Goal: Register for event/course

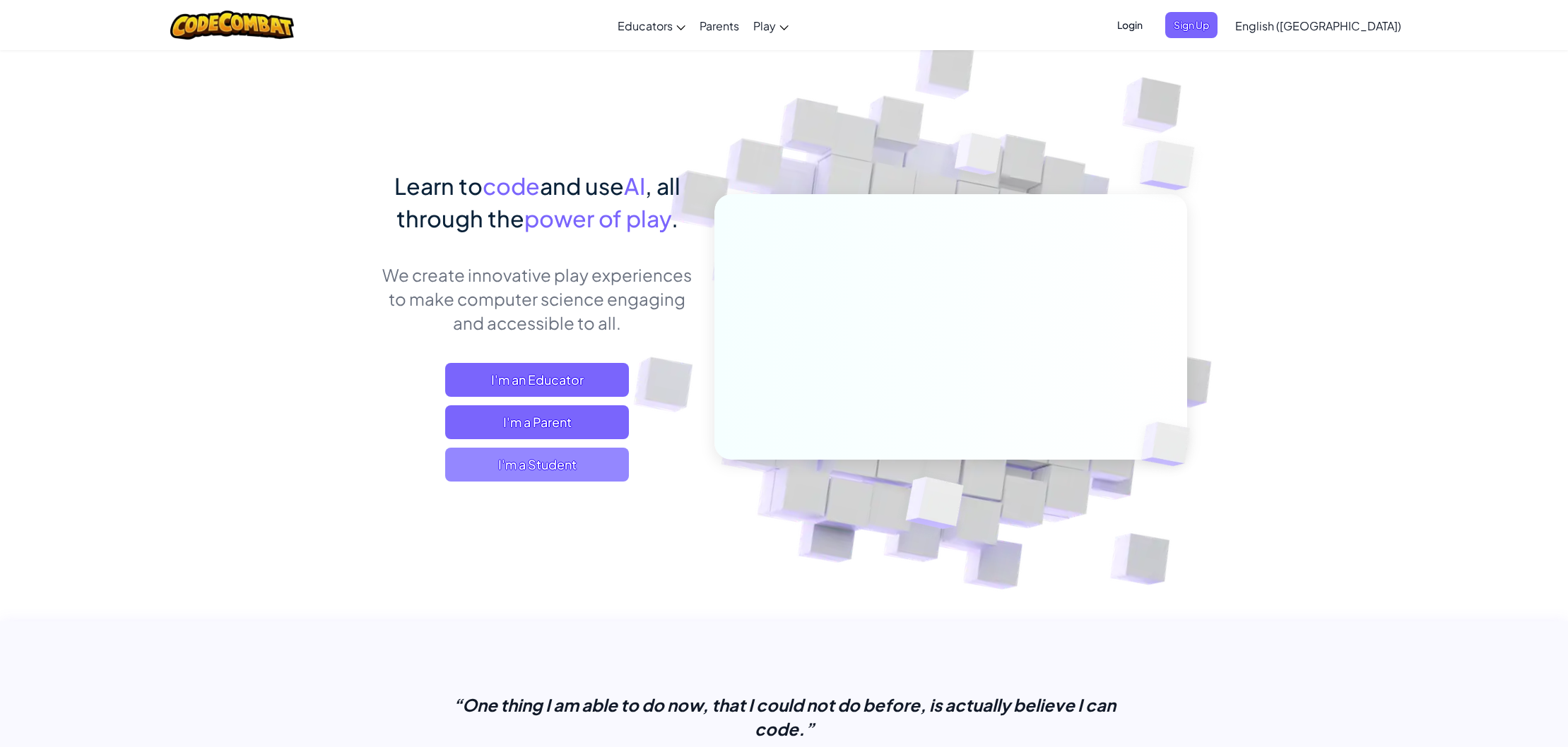
click at [500, 454] on span "I'm a Student" at bounding box center [537, 465] width 184 height 34
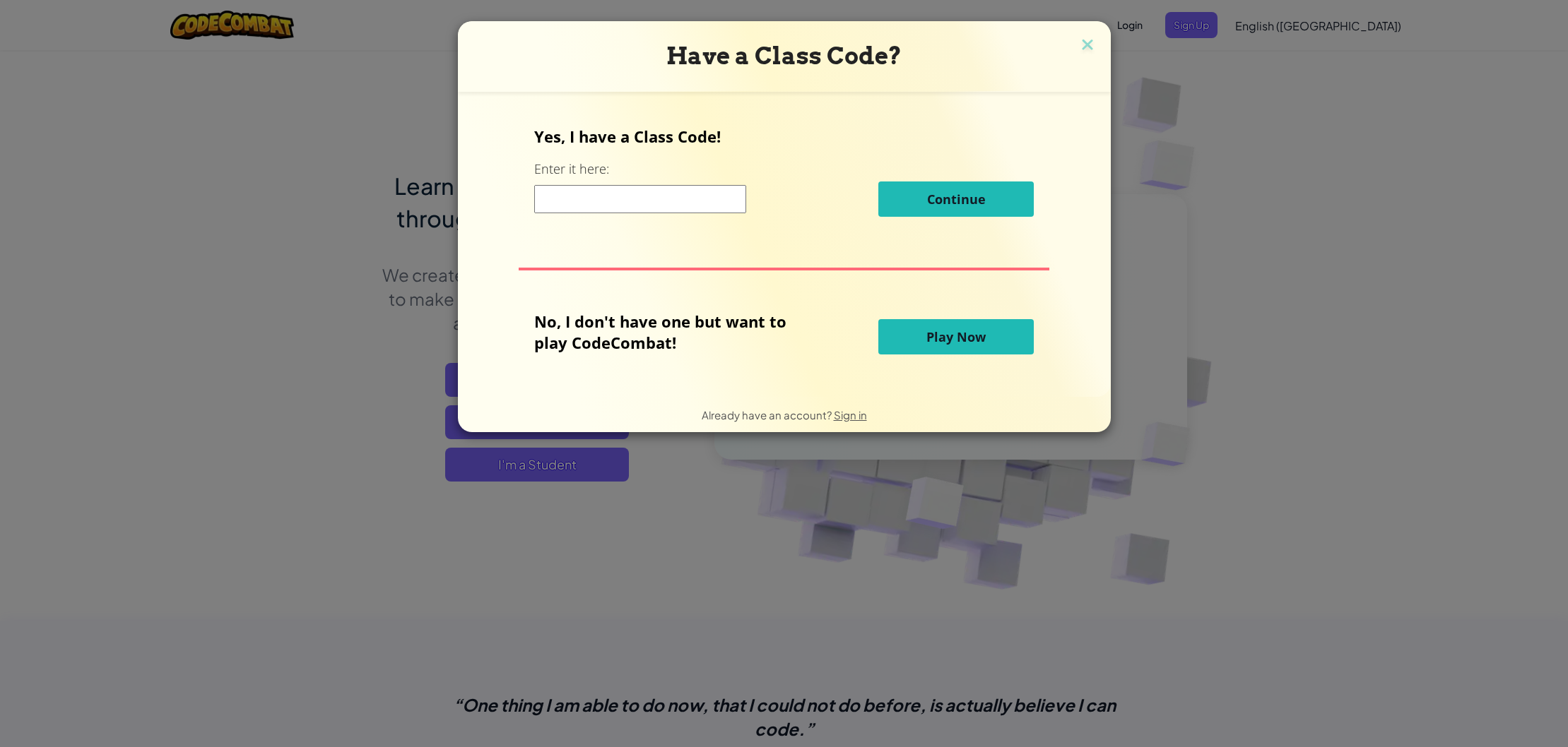
click at [585, 194] on input at bounding box center [641, 199] width 212 height 28
type input "TreeFearEgg"
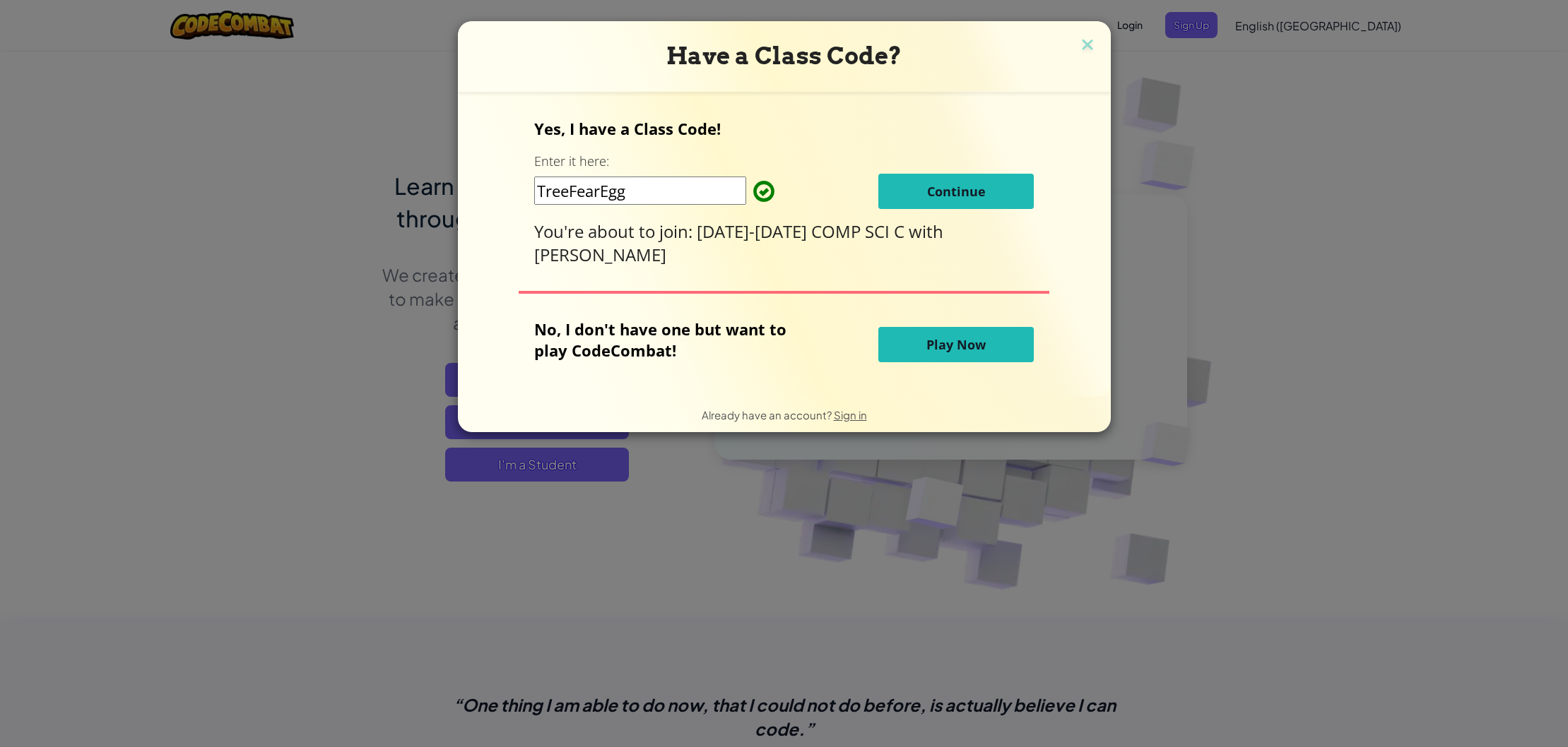
click at [945, 201] on button "Continue" at bounding box center [956, 191] width 156 height 35
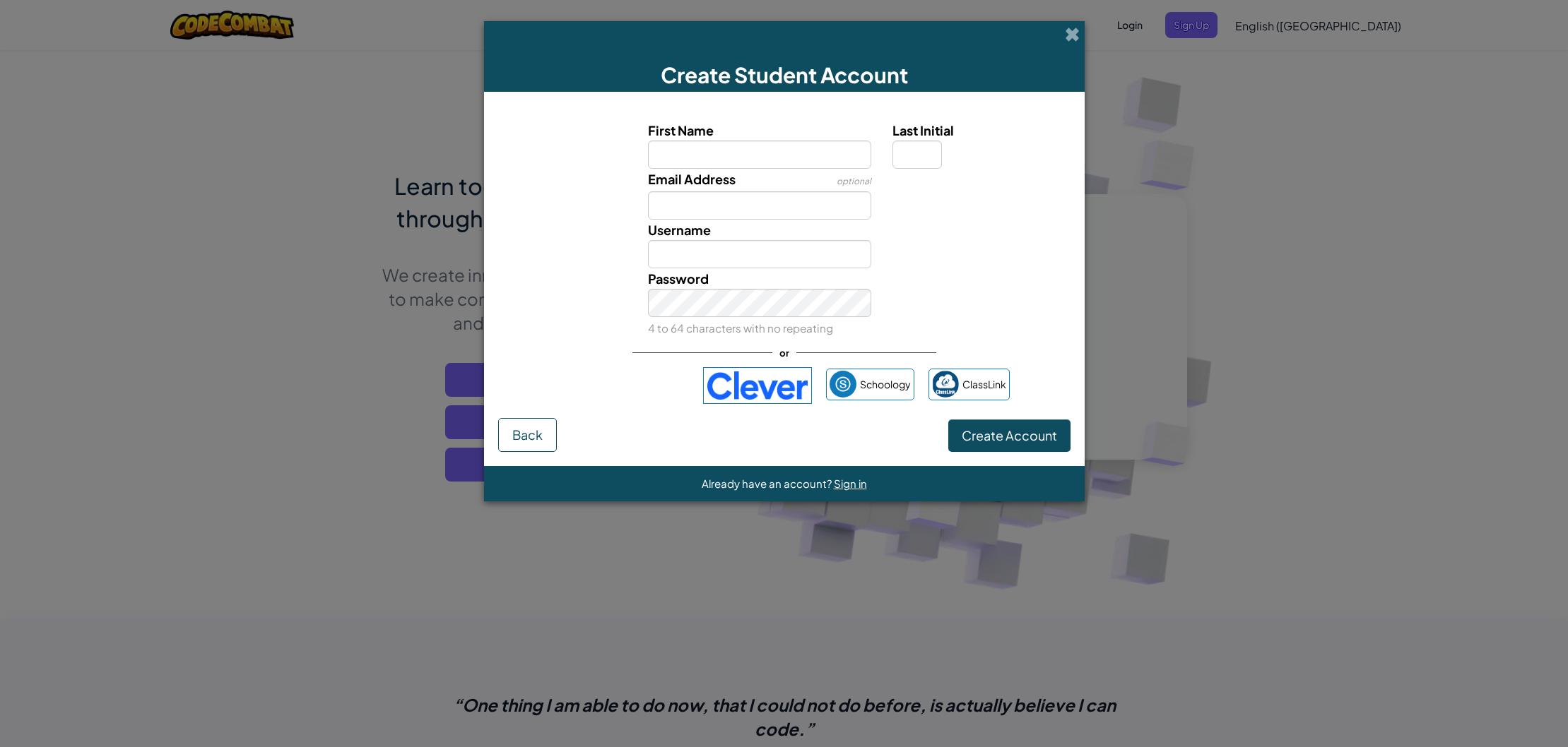
click at [1075, 26] on span at bounding box center [1072, 33] width 15 height 15
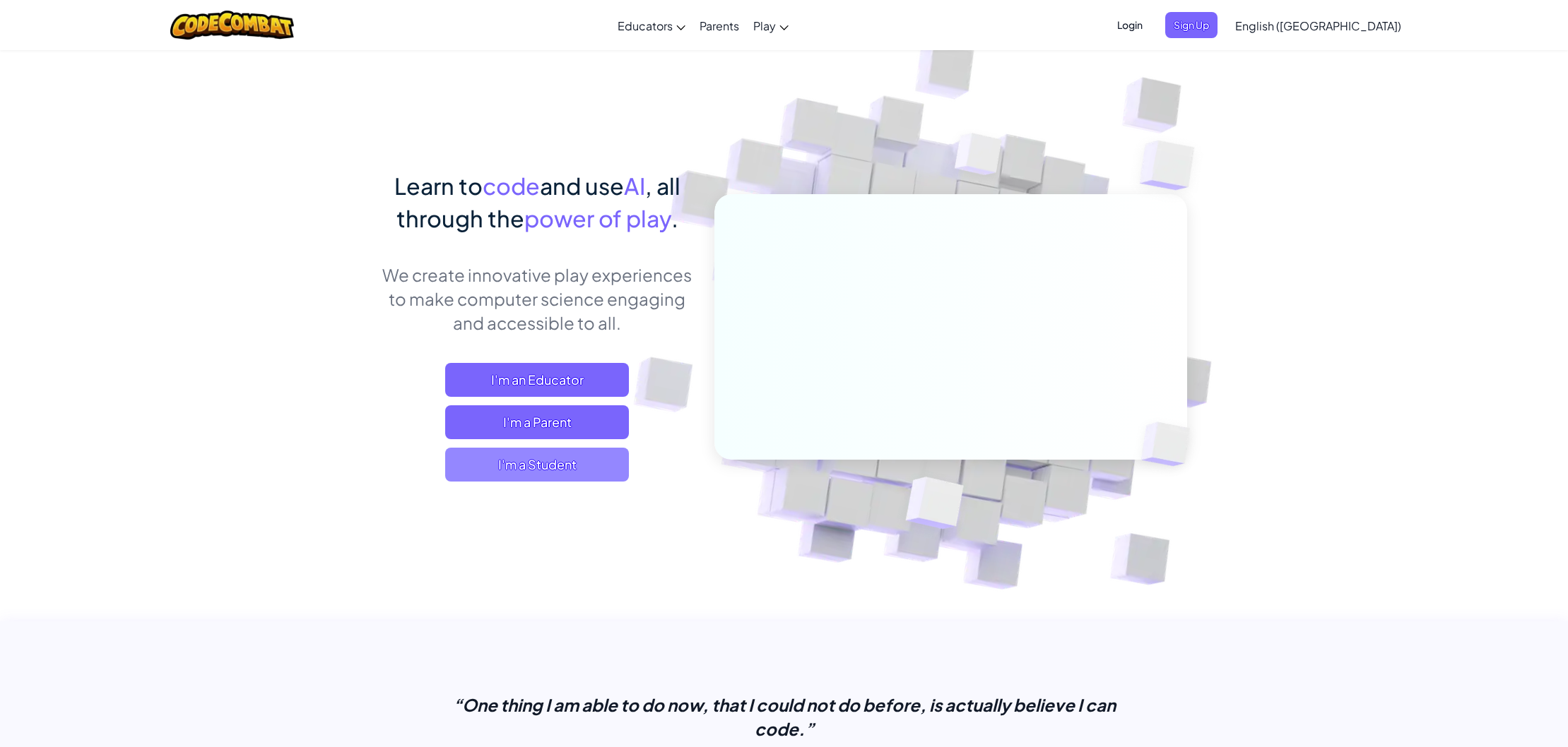
click at [504, 462] on span "I'm a Student" at bounding box center [537, 465] width 184 height 34
